Goal: Task Accomplishment & Management: Manage account settings

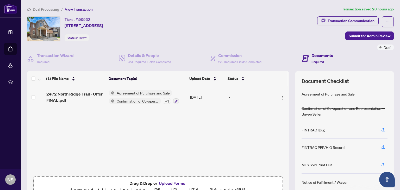
scroll to position [27, 0]
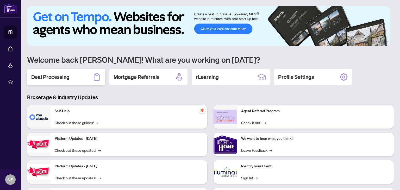
click at [64, 79] on h2 "Deal Processing" at bounding box center [50, 76] width 38 height 7
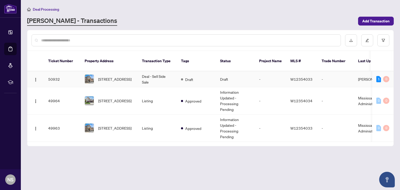
click at [160, 71] on td "Deal - Sell Side Sale" at bounding box center [157, 79] width 39 height 16
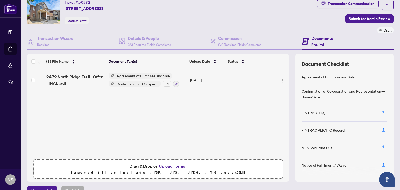
scroll to position [26, 0]
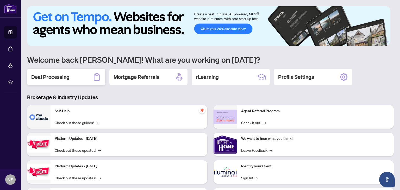
click at [60, 75] on h2 "Deal Processing" at bounding box center [50, 76] width 38 height 7
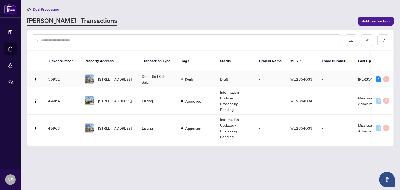
click at [58, 72] on td "50932" at bounding box center [62, 79] width 36 height 16
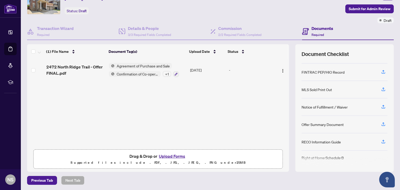
scroll to position [27, 0]
click at [168, 154] on button "Upload Forms" at bounding box center [171, 156] width 29 height 7
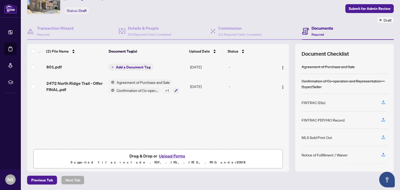
click at [113, 68] on button "Add a Document Tag" at bounding box center [131, 67] width 44 height 6
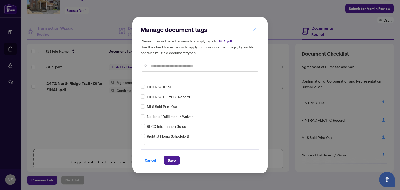
scroll to position [0, 0]
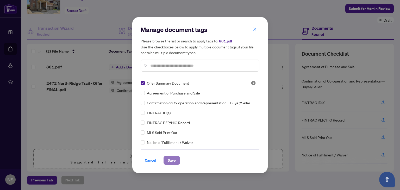
click at [172, 160] on span "Save" at bounding box center [172, 160] width 8 height 8
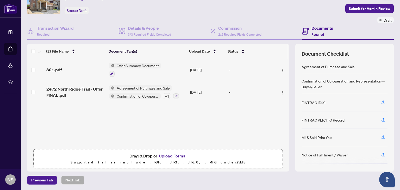
scroll to position [26, 0]
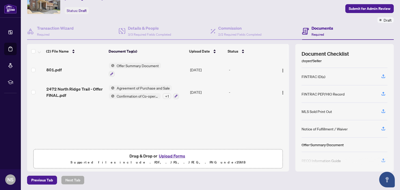
click at [171, 154] on button "Upload Forms" at bounding box center [171, 156] width 29 height 7
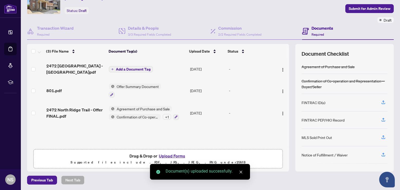
click at [114, 68] on button "Add a Document Tag" at bounding box center [131, 69] width 44 height 6
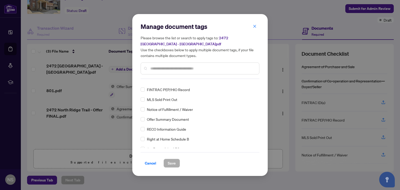
click at [171, 110] on span "Notice of Fulfillment / Waiver" at bounding box center [170, 110] width 46 height 6
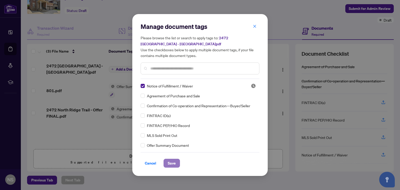
click at [172, 164] on span "Save" at bounding box center [172, 163] width 8 height 8
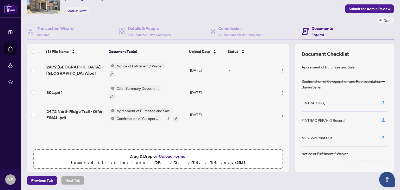
scroll to position [27, 0]
click at [164, 154] on button "Upload Forms" at bounding box center [171, 156] width 29 height 7
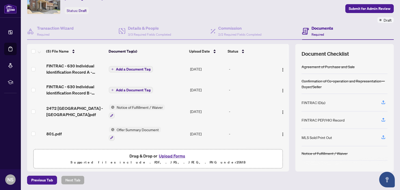
click at [112, 69] on icon "plus" at bounding box center [113, 69] width 2 height 0
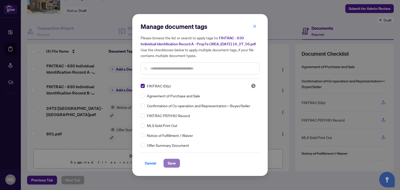
click at [171, 165] on span "Save" at bounding box center [172, 163] width 8 height 8
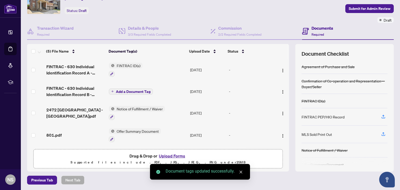
click at [122, 91] on span "Add a Document Tag" at bounding box center [133, 92] width 35 height 4
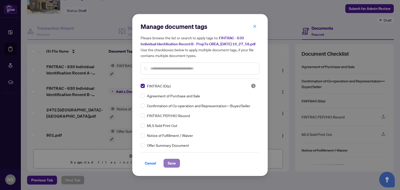
drag, startPoint x: 174, startPoint y: 165, endPoint x: 169, endPoint y: 163, distance: 5.6
click at [174, 165] on span "Save" at bounding box center [172, 163] width 8 height 8
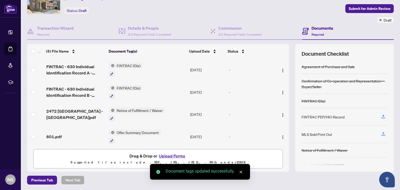
click at [172, 153] on button "Upload Forms" at bounding box center [171, 156] width 29 height 7
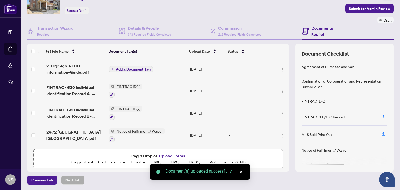
click at [114, 69] on button "Add a Document Tag" at bounding box center [131, 69] width 44 height 6
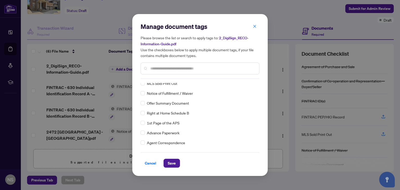
scroll to position [0, 0]
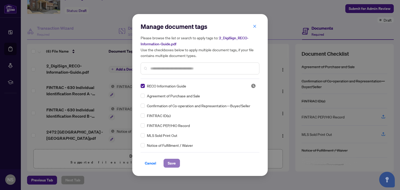
click at [169, 163] on span "Save" at bounding box center [172, 163] width 8 height 8
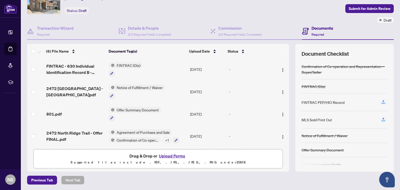
scroll to position [26, 0]
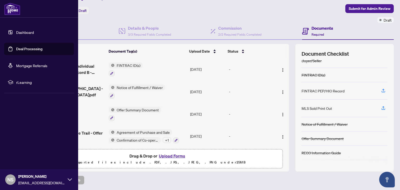
click at [23, 30] on link "Dashboard" at bounding box center [25, 32] width 18 height 5
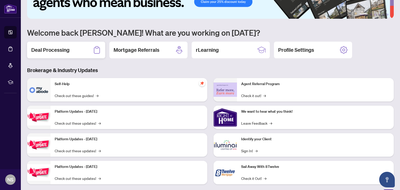
click at [68, 50] on h2 "Deal Processing" at bounding box center [50, 49] width 38 height 7
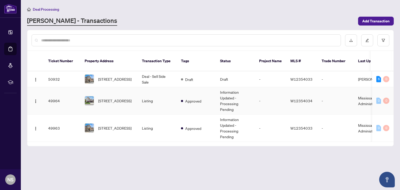
click at [52, 94] on td "49964" at bounding box center [62, 100] width 36 height 27
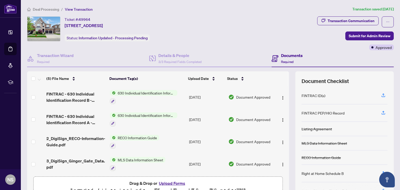
click at [36, 9] on span "Deal Processing" at bounding box center [46, 9] width 26 height 5
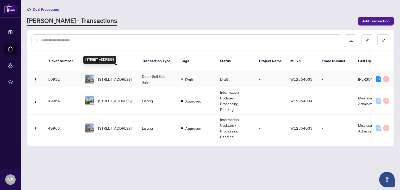
click at [112, 76] on span "[STREET_ADDRESS]" at bounding box center [114, 79] width 33 height 6
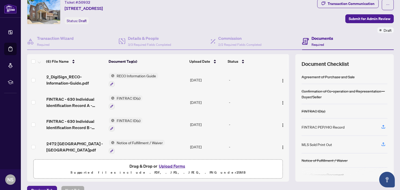
scroll to position [27, 0]
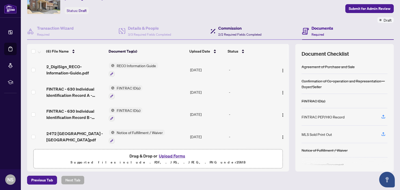
click at [219, 30] on h4 "Commission" at bounding box center [239, 28] width 43 height 6
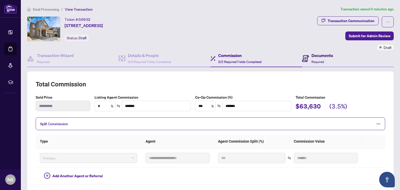
click at [319, 58] on h4 "Documents" at bounding box center [323, 55] width 22 height 6
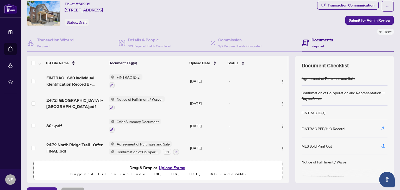
scroll to position [27, 0]
